Goal: Task Accomplishment & Management: Complete application form

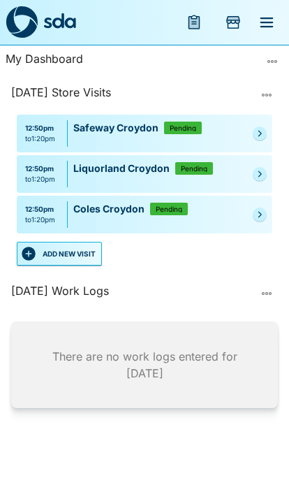
click at [64, 243] on button "ADD NEW VISIT" at bounding box center [59, 254] width 85 height 24
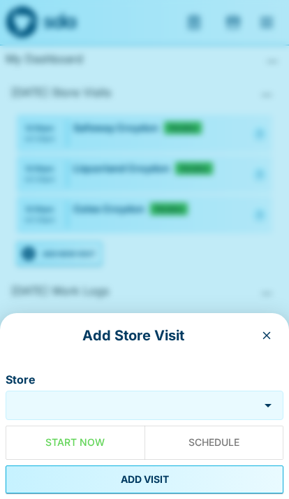
click at [137, 397] on input "Store" at bounding box center [132, 405] width 246 height 16
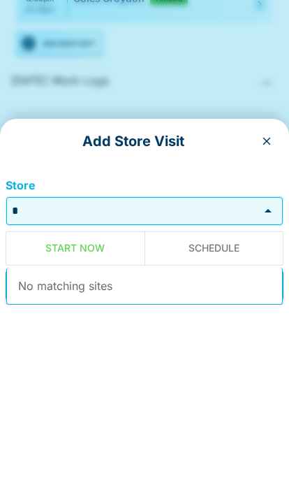
scroll to position [57, 0]
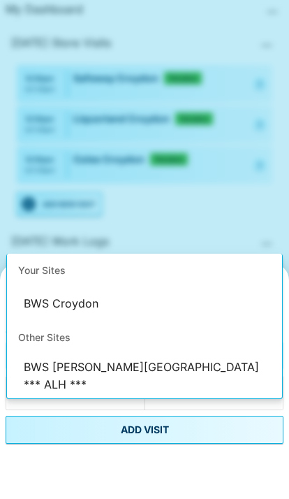
click at [199, 337] on li "BWS Croydon" at bounding box center [144, 354] width 275 height 34
type input "**********"
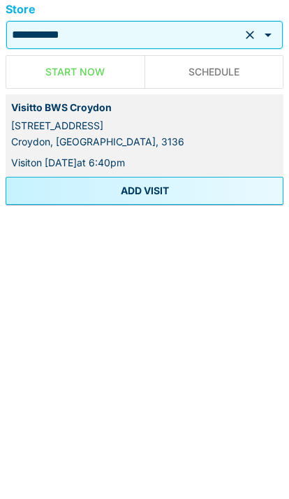
click at [226, 465] on button "ADD VISIT" at bounding box center [145, 479] width 278 height 28
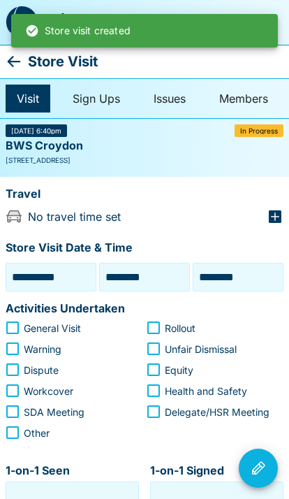
click at [17, 58] on icon at bounding box center [14, 61] width 17 height 17
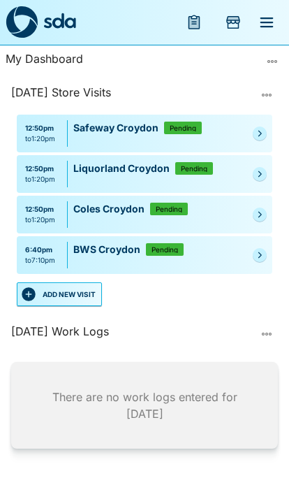
click at [54, 285] on button "ADD NEW VISIT" at bounding box center [59, 294] width 85 height 24
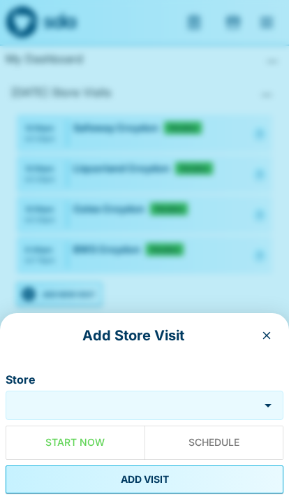
click at [152, 405] on input "Store" at bounding box center [132, 405] width 246 height 16
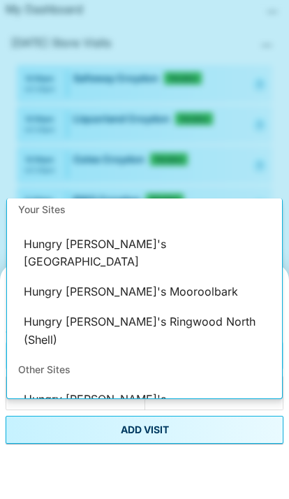
scroll to position [154, 0]
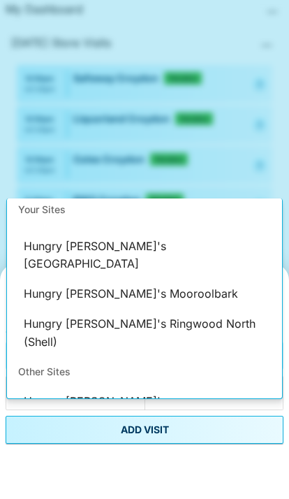
click at [58, 327] on li "Hungry [PERSON_NAME]'s Mooroolbark" at bounding box center [144, 344] width 275 height 34
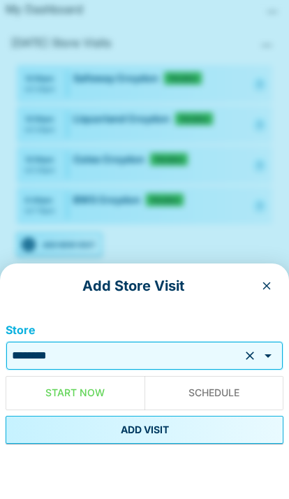
type input "**********"
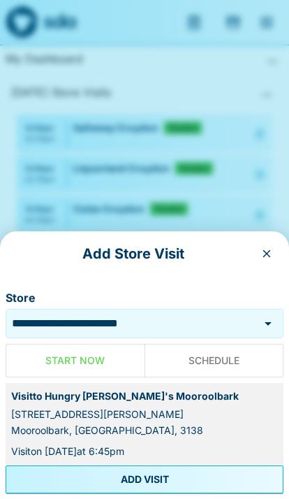
click at [195, 472] on button "ADD VISIT" at bounding box center [145, 479] width 278 height 28
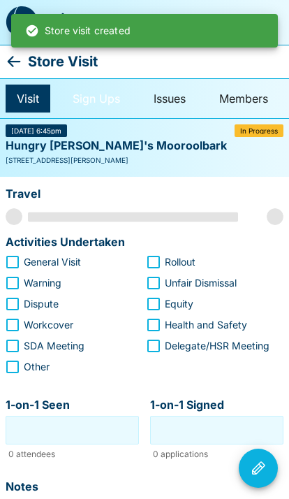
click at [79, 99] on link "Sign Ups" at bounding box center [96, 98] width 70 height 28
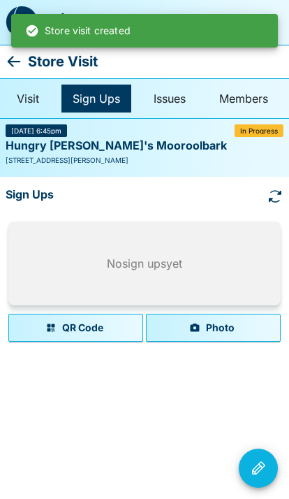
click at [231, 318] on button "Photo" at bounding box center [213, 327] width 135 height 28
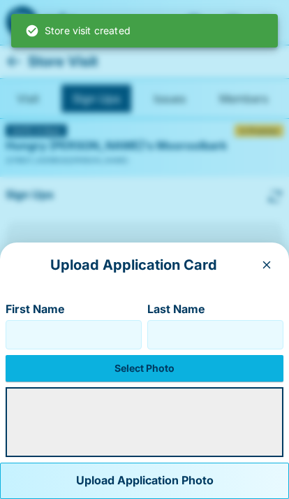
click at [190, 369] on label "Select Photo" at bounding box center [145, 368] width 278 height 27
click at [0, 0] on input "Select Photo" at bounding box center [0, 0] width 0 height 0
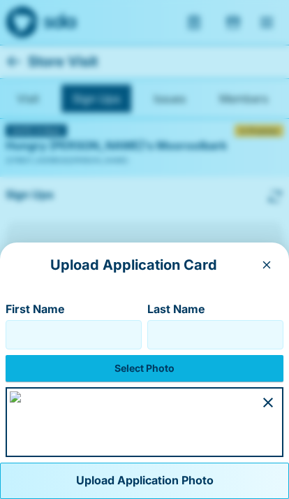
click at [38, 323] on input "First Name" at bounding box center [74, 334] width 124 height 22
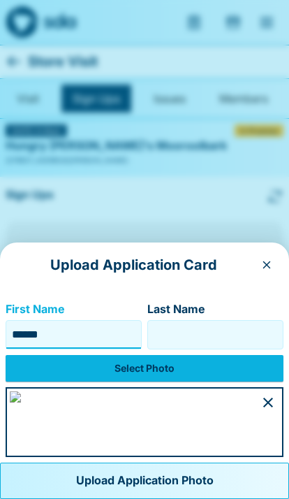
type input "******"
click at [247, 323] on input "Last Name" at bounding box center [216, 334] width 124 height 22
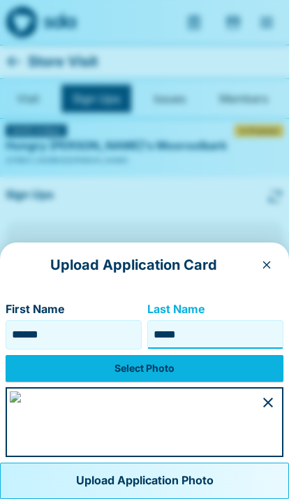
type input "*****"
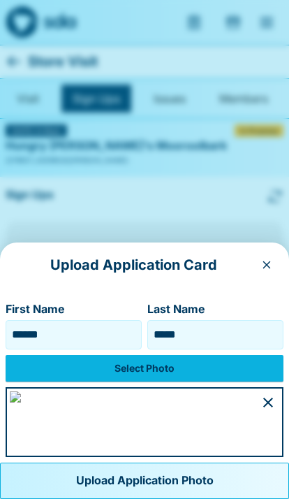
scroll to position [108, 0]
click at [183, 478] on button "Upload Application Photo" at bounding box center [144, 480] width 289 height 36
